Goal: Task Accomplishment & Management: Manage account settings

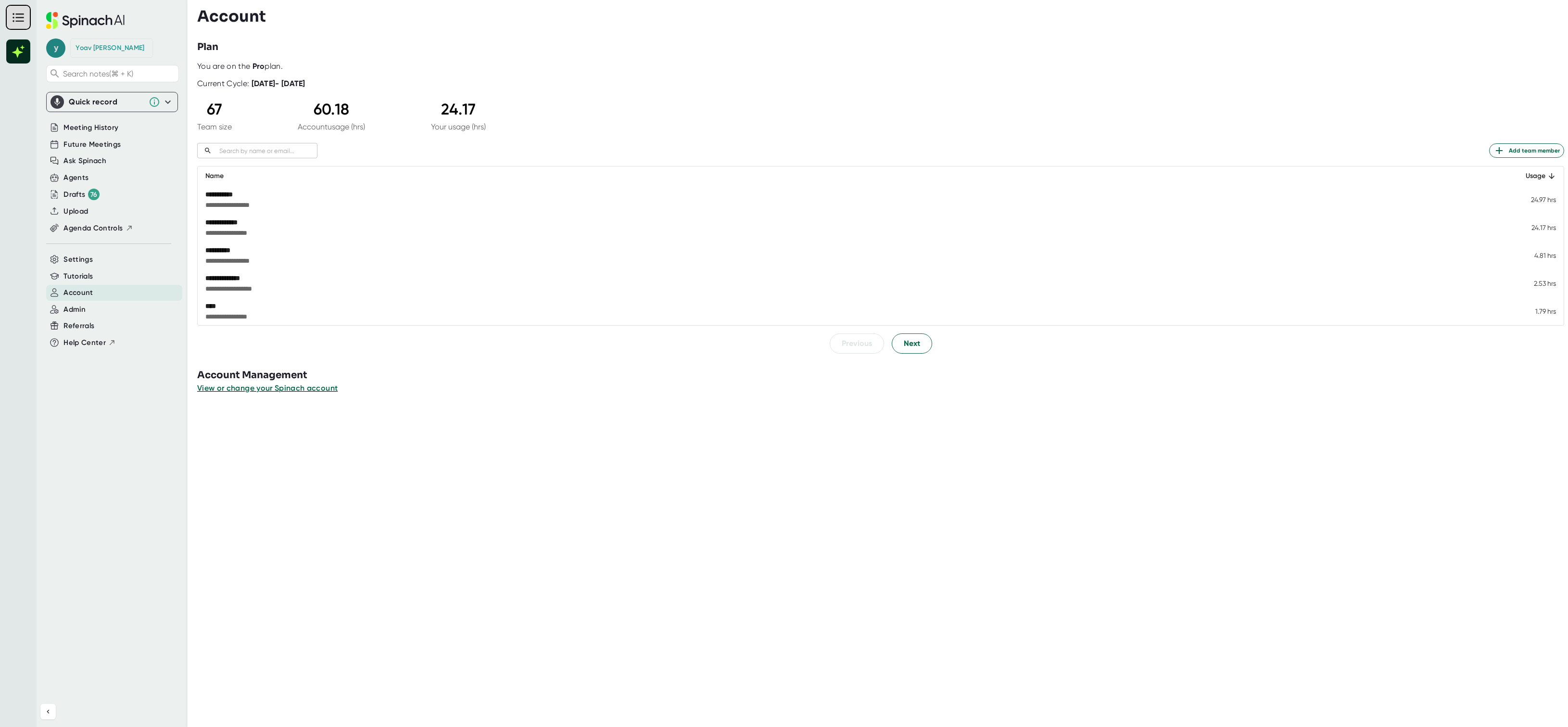
click at [54, 46] on span "y" at bounding box center [55, 48] width 19 height 19
click at [75, 119] on button "Logout" at bounding box center [99, 112] width 95 height 17
